Goal: Find contact information: Find contact information

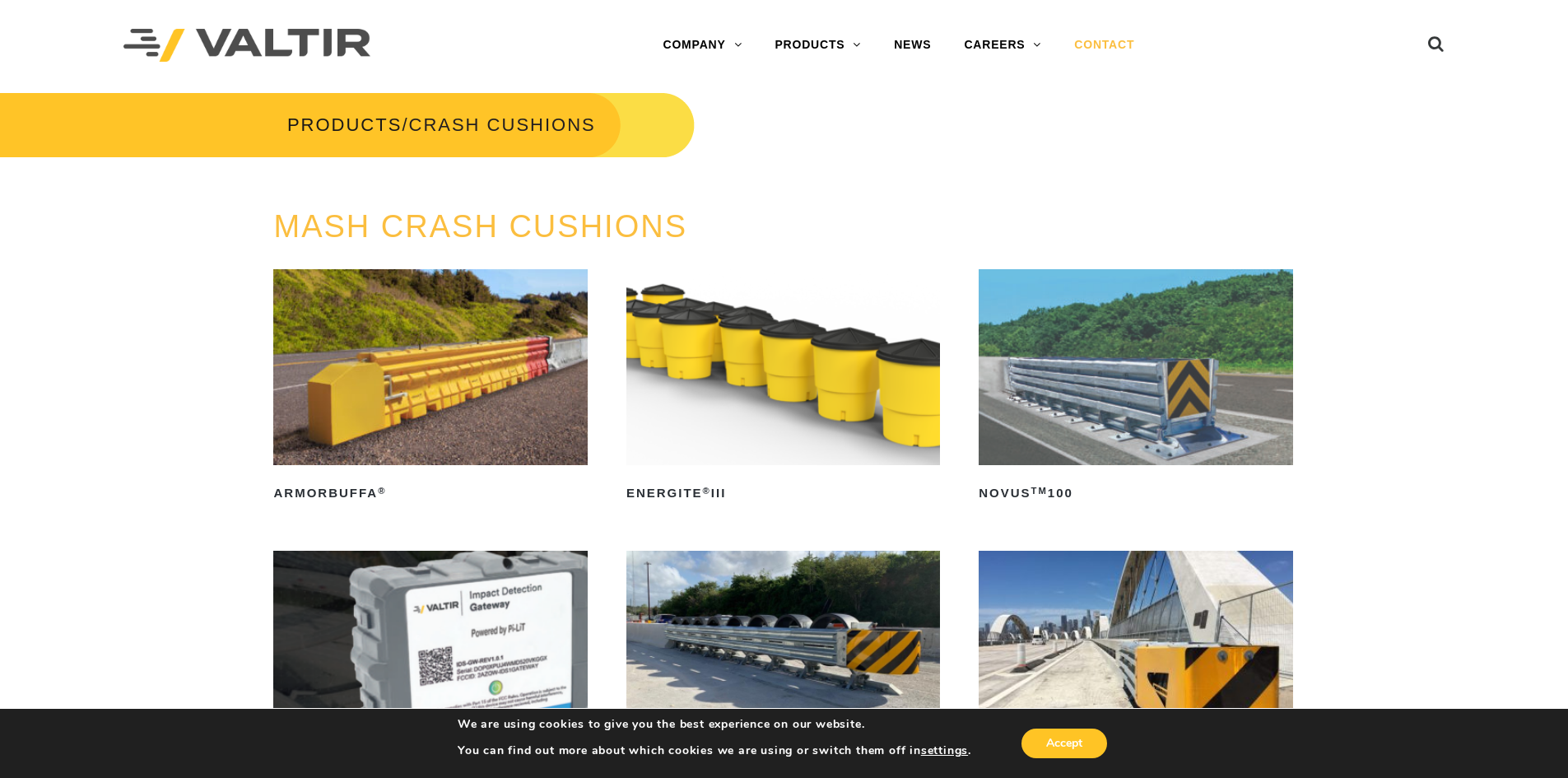
click at [1107, 41] on link "CONTACT" at bounding box center [1104, 45] width 93 height 33
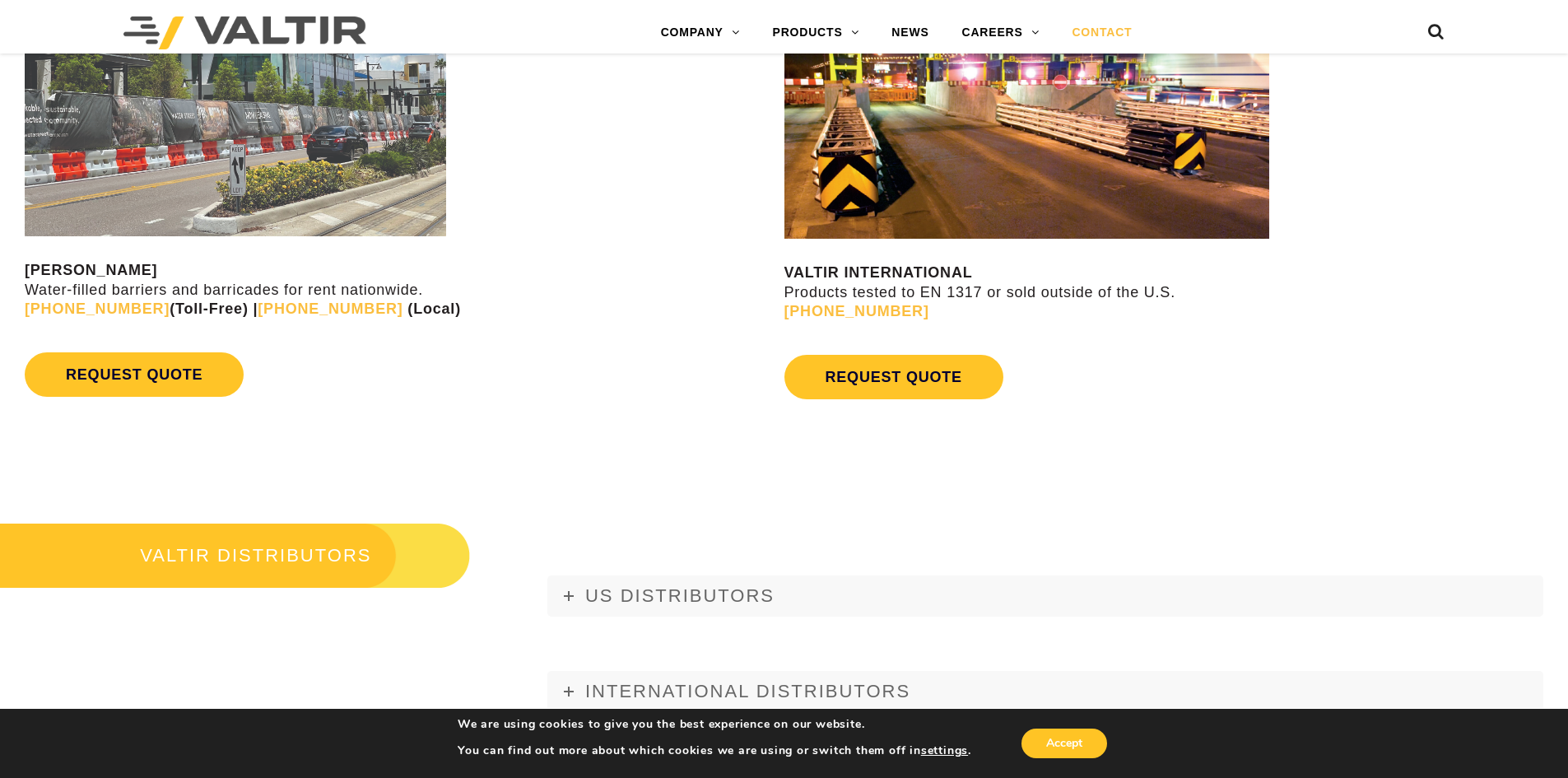
scroll to position [1646, 0]
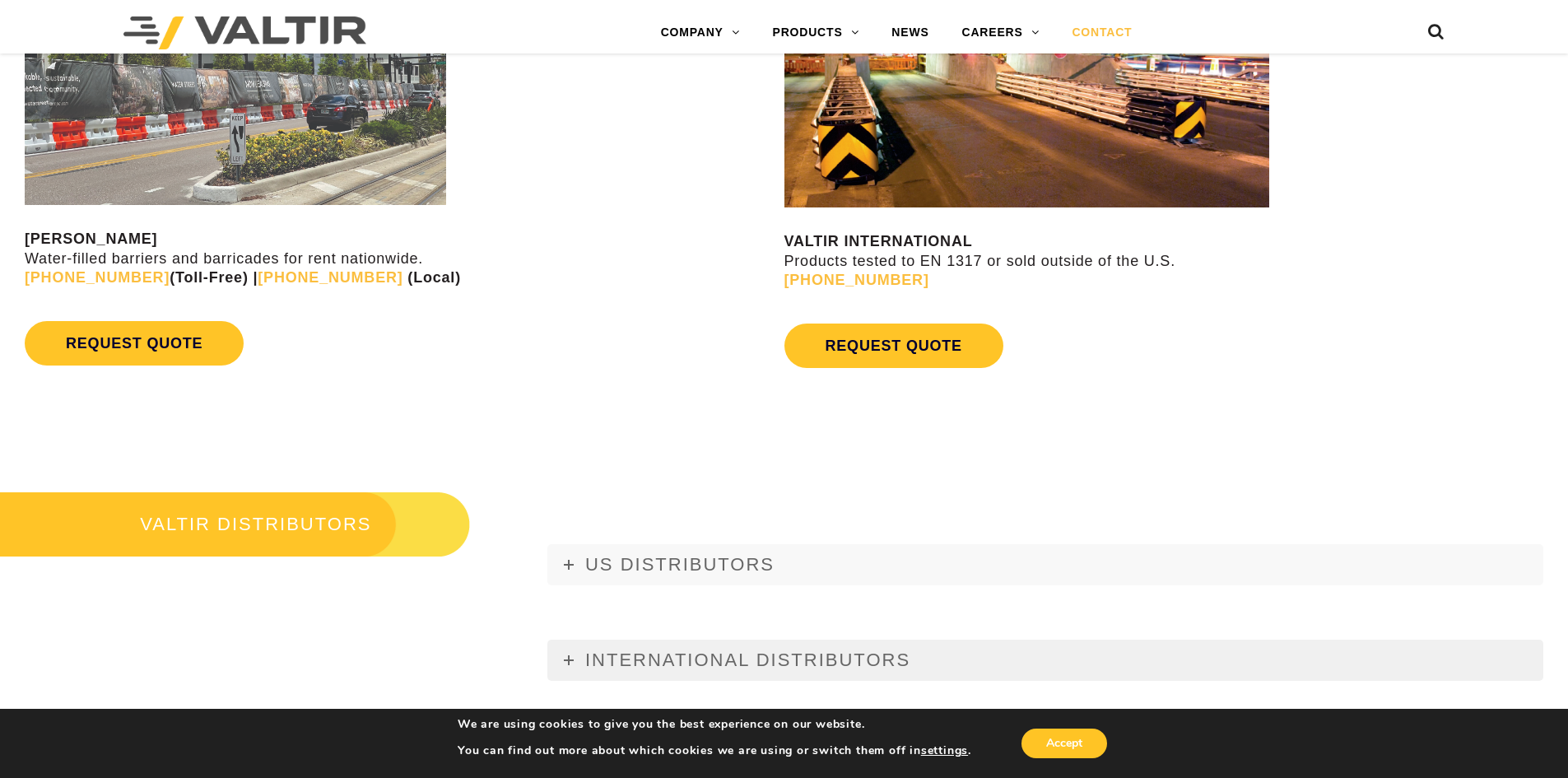
click at [564, 655] on icon at bounding box center [569, 660] width 10 height 10
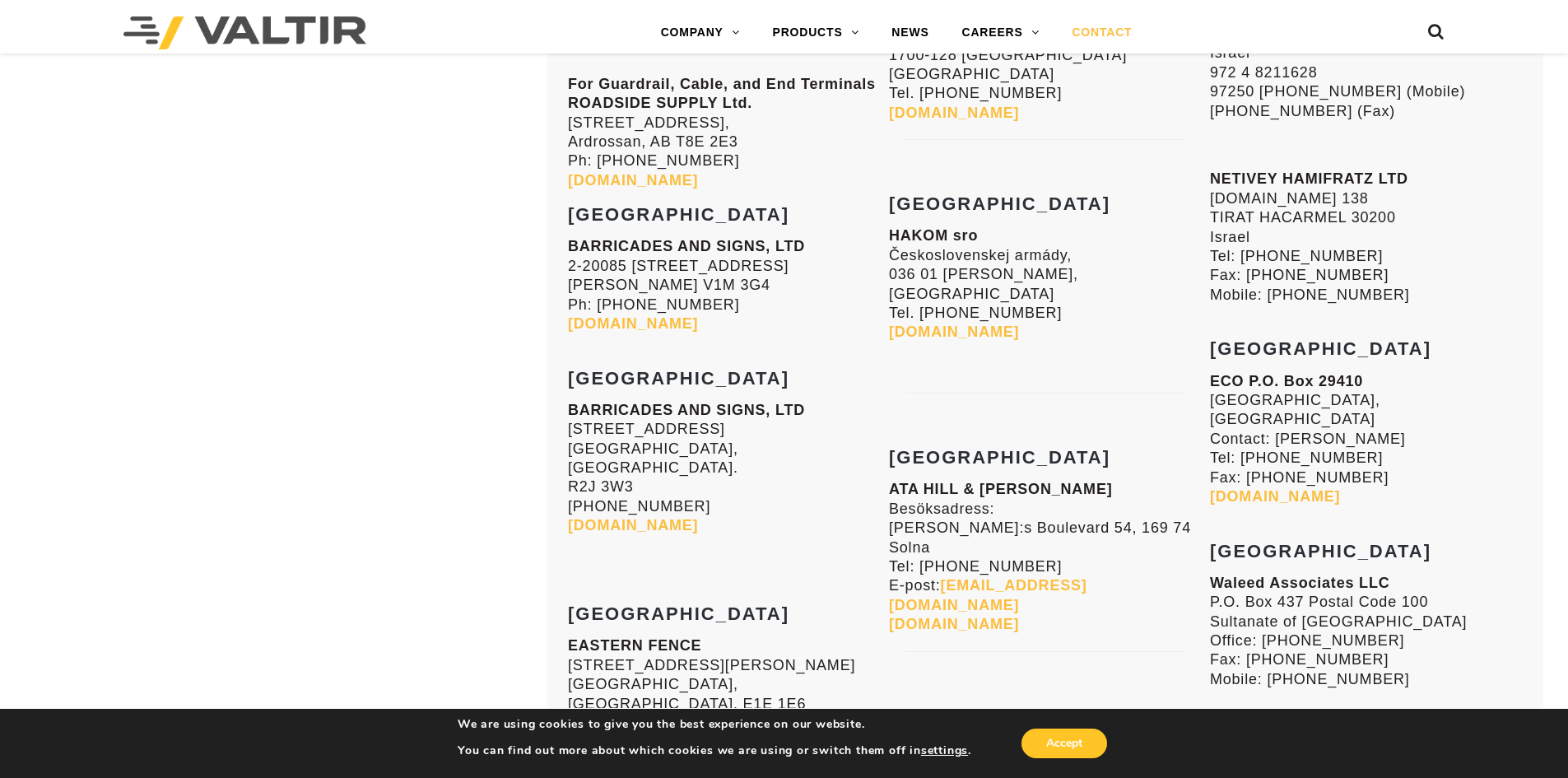
scroll to position [5679, 0]
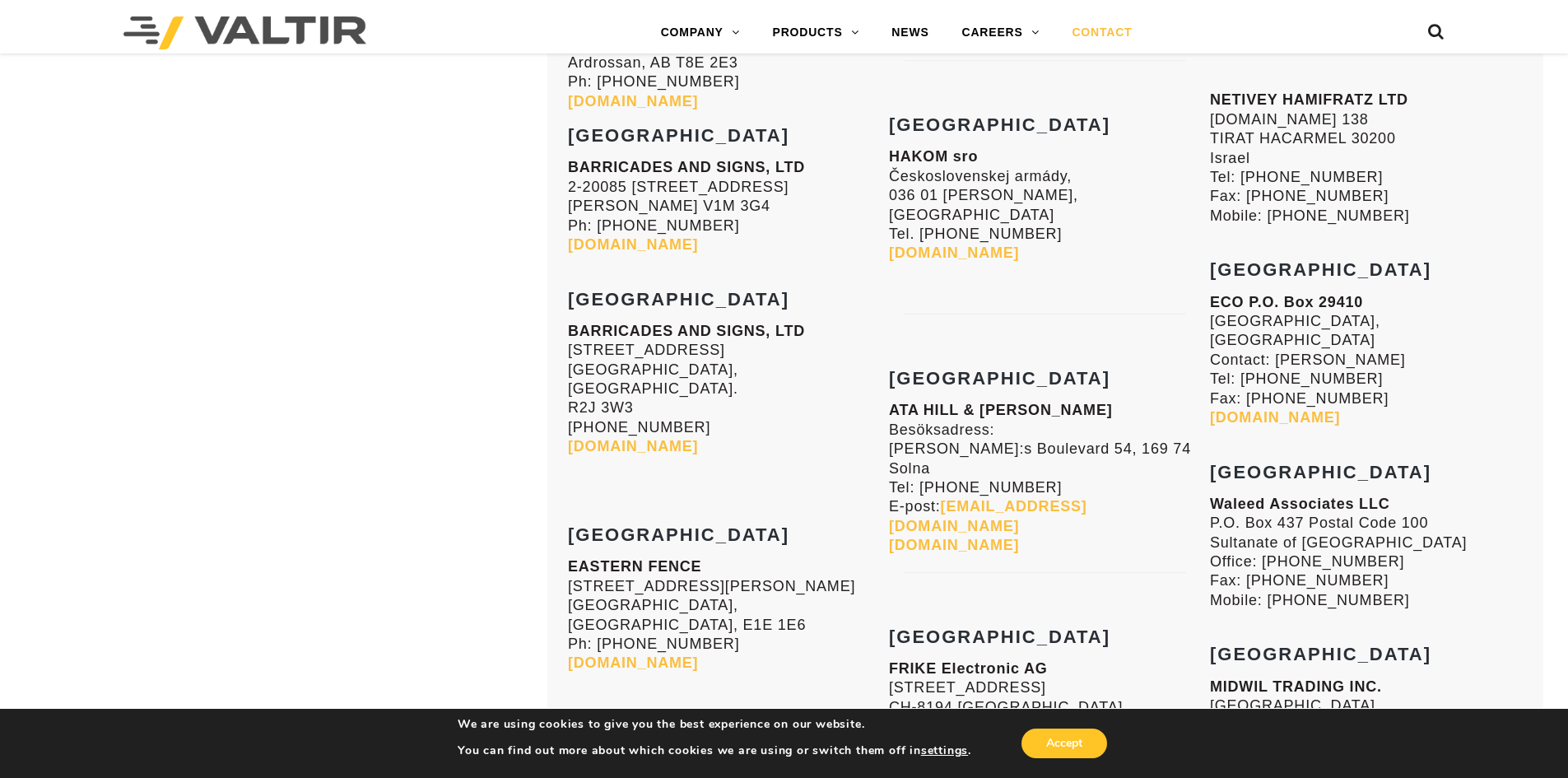
click at [1407, 677] on p "MIDWIL TRADING INC. [STREET_ADDRESS]. P.O. [GEOGRAPHIC_DATA] Tel: [PHONE_NUMBER…" at bounding box center [1366, 773] width 313 height 193
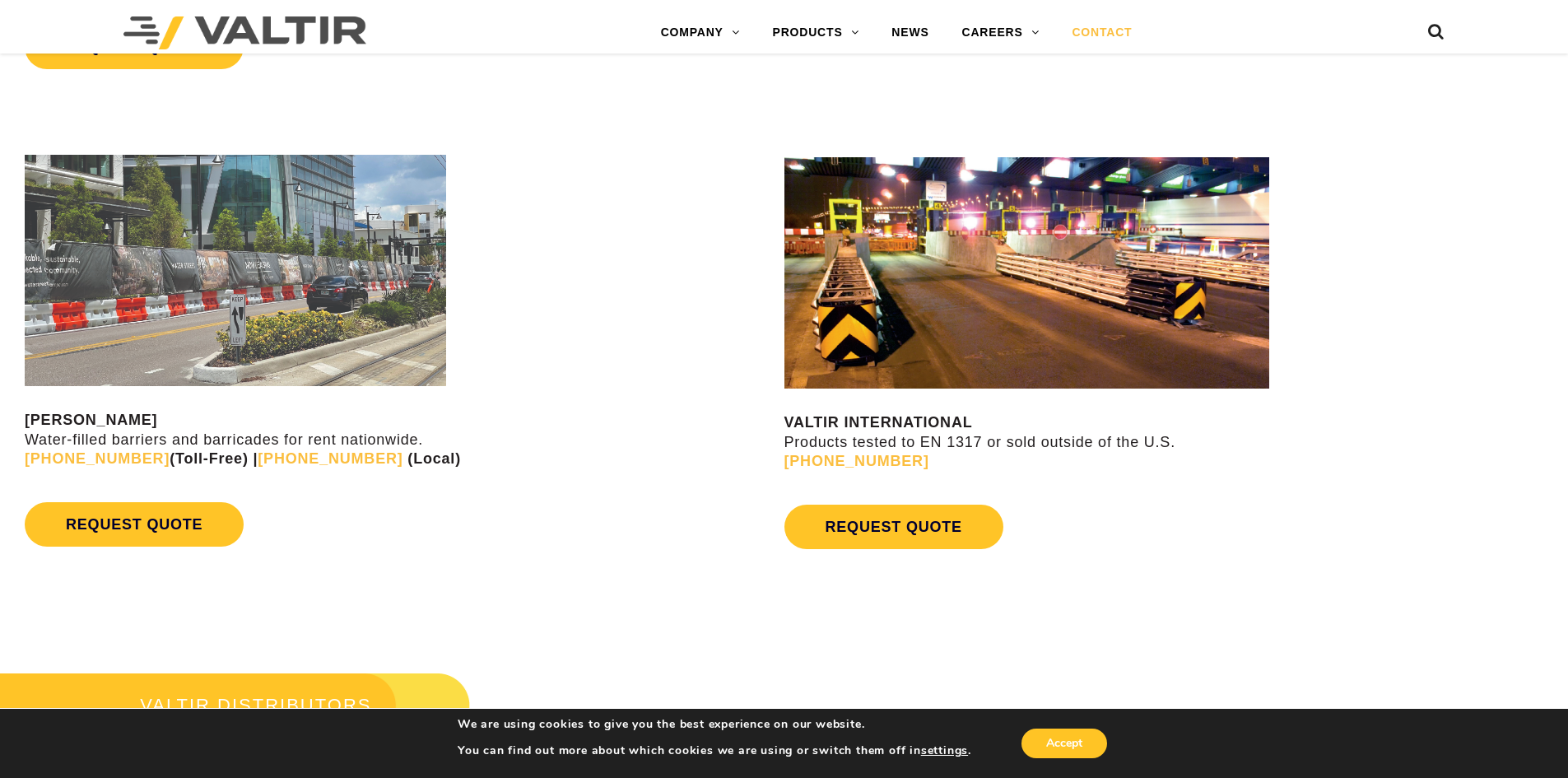
scroll to position [1317, 0]
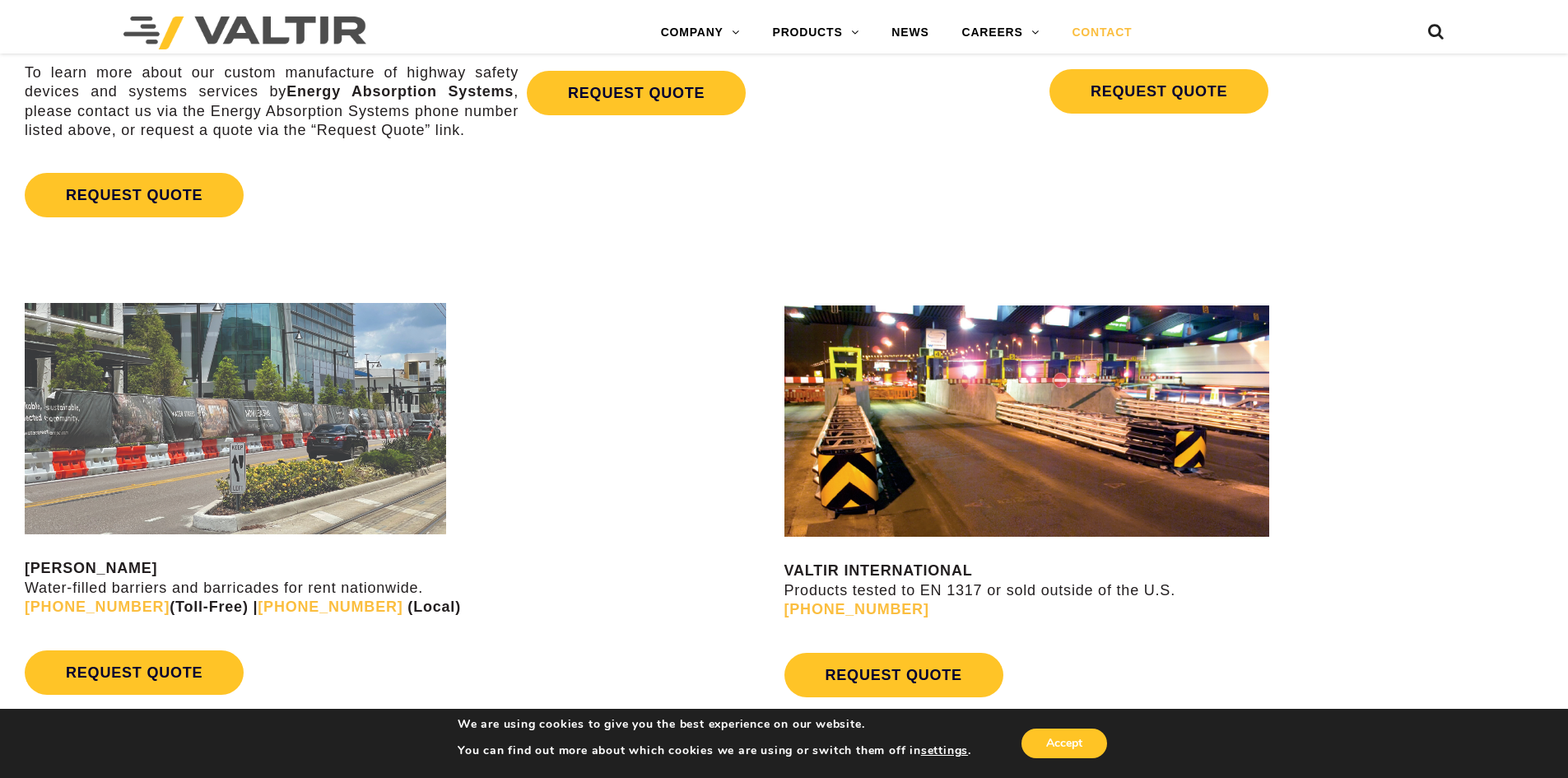
drag, startPoint x: 1016, startPoint y: 400, endPoint x: 1025, endPoint y: 404, distance: 9.8
click at [1016, 401] on img at bounding box center [1027, 420] width 484 height 232
